Goal: Check status: Check status

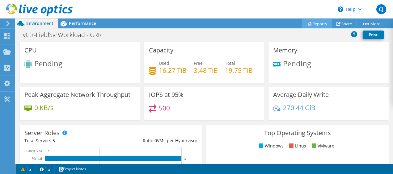
click at [269, 22] on link "Reports" at bounding box center [317, 24] width 30 height 10
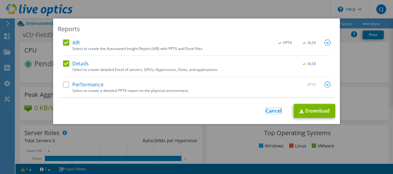
click at [269, 108] on link "Cancel" at bounding box center [274, 111] width 16 height 6
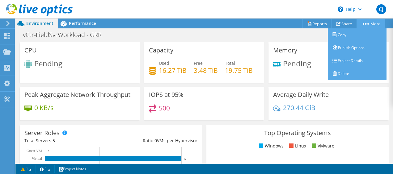
click at [269, 23] on icon at bounding box center [366, 24] width 6 height 2
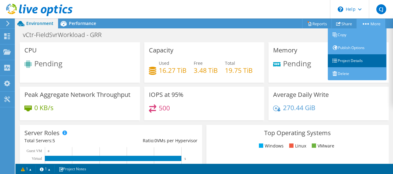
click at [269, 60] on link "Project Details" at bounding box center [357, 60] width 59 height 13
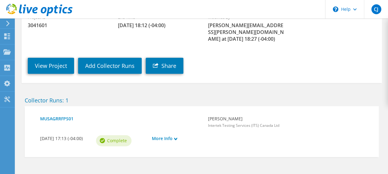
scroll to position [118, 0]
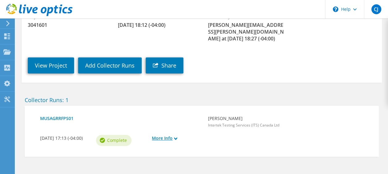
click at [171, 135] on link "More Info" at bounding box center [177, 138] width 50 height 7
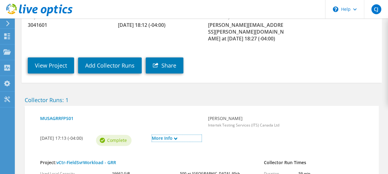
scroll to position [168, 0]
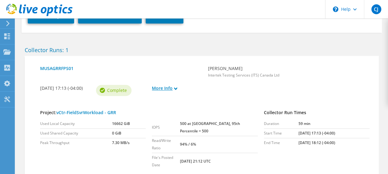
click at [181, 85] on link "More Info" at bounding box center [177, 88] width 50 height 7
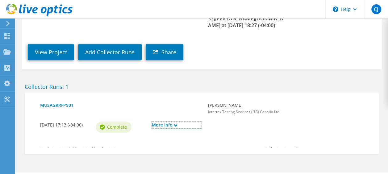
scroll to position [118, 0]
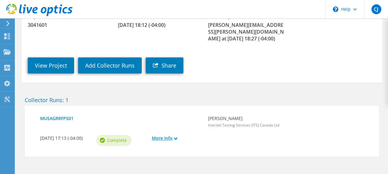
click at [179, 135] on link "More Info" at bounding box center [177, 138] width 50 height 7
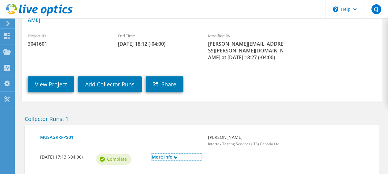
scroll to position [124, 0]
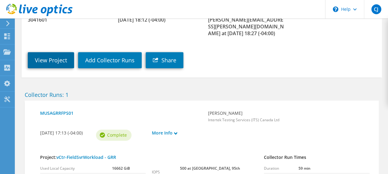
click at [52, 52] on link "View Project" at bounding box center [51, 60] width 46 height 16
